Goal: Find contact information: Find contact information

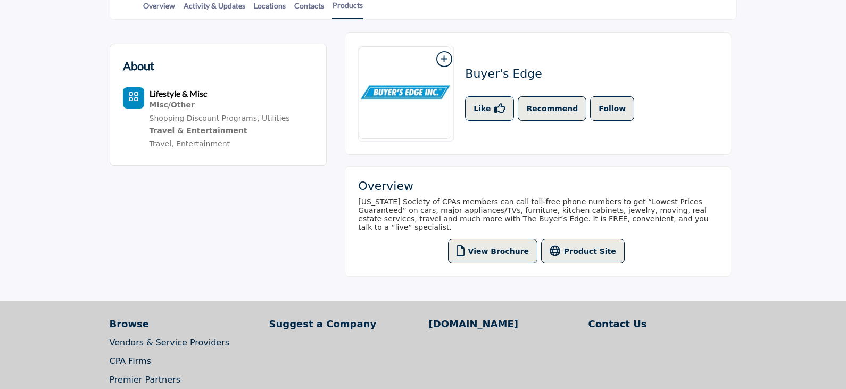
scroll to position [319, 0]
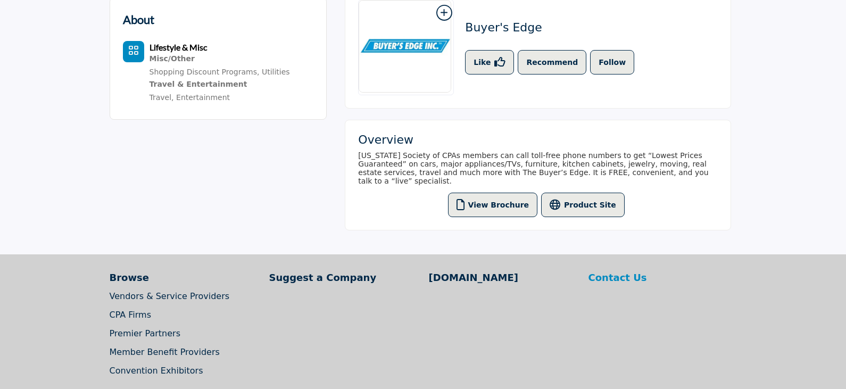
click at [609, 274] on p "Contact Us" at bounding box center [662, 277] width 148 height 14
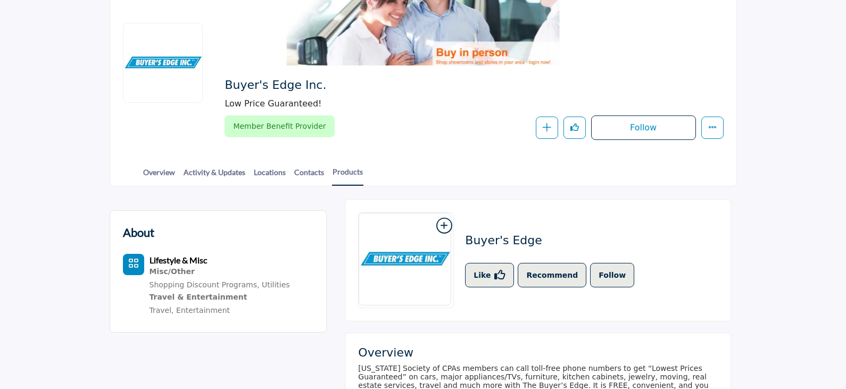
click at [485, 241] on h2 "Buyer's Edge" at bounding box center [551, 241] width 173 height 14
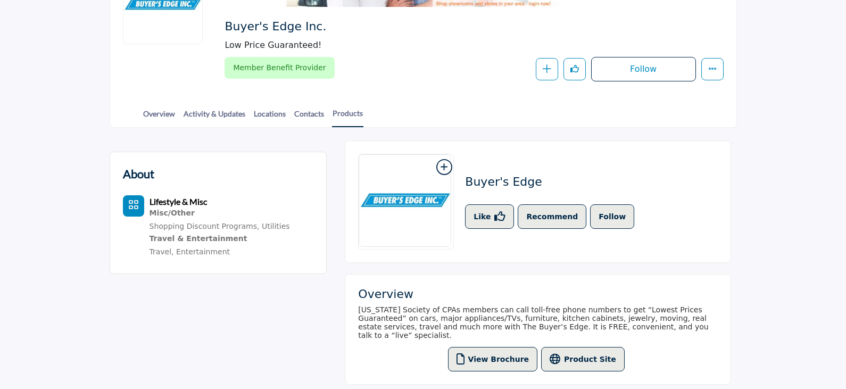
scroll to position [213, 0]
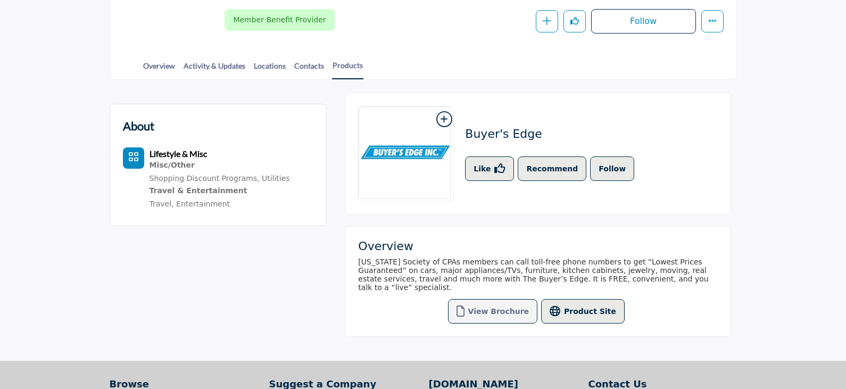
click at [496, 303] on button "View Brochure" at bounding box center [493, 311] width 90 height 24
